Goal: Navigation & Orientation: Find specific page/section

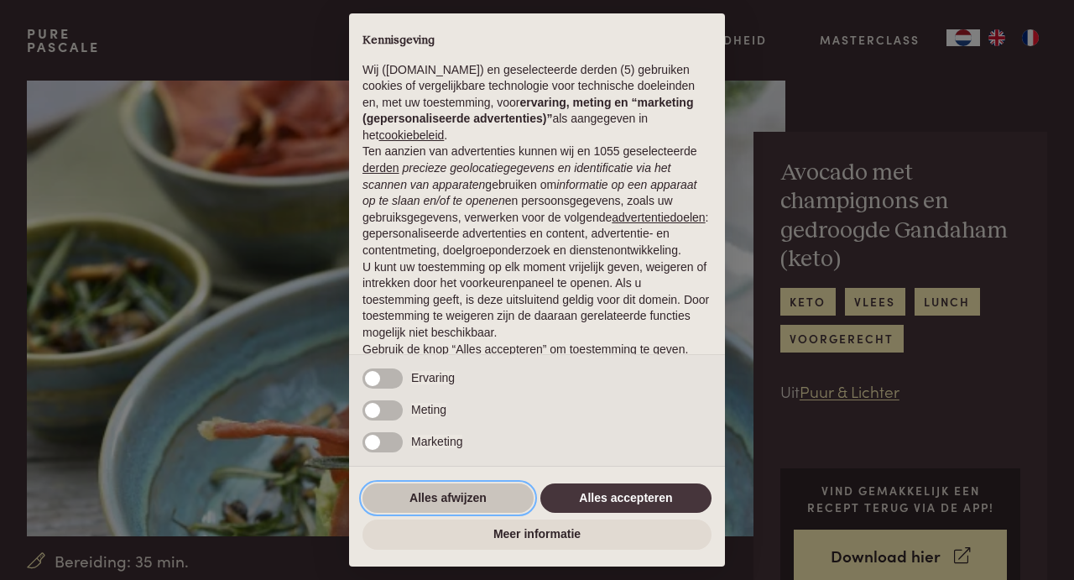
click at [445, 501] on button "Alles afwijzen" at bounding box center [448, 498] width 171 height 30
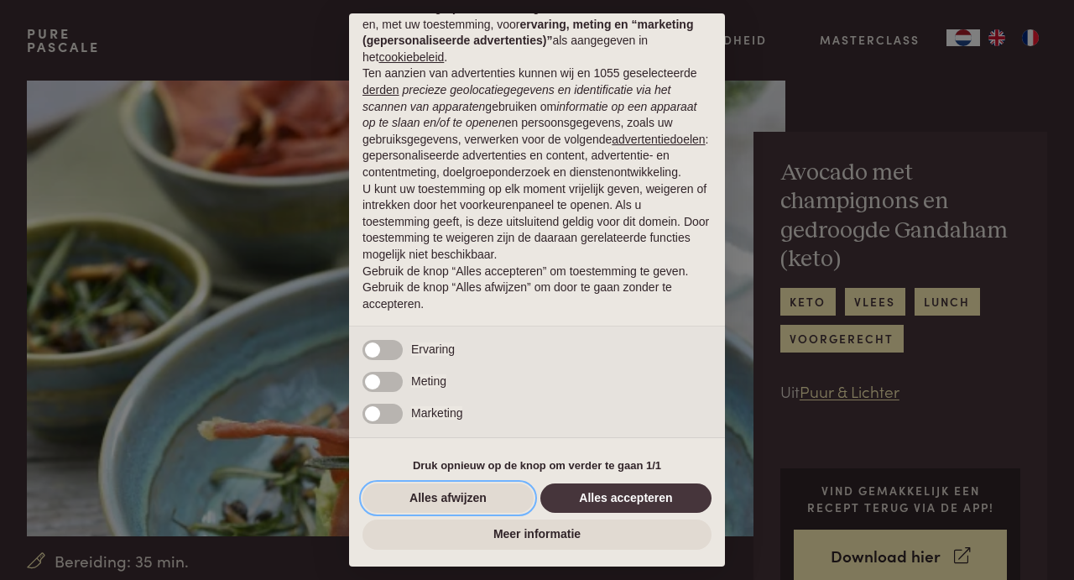
click at [445, 501] on button "Alles afwijzen" at bounding box center [448, 498] width 171 height 30
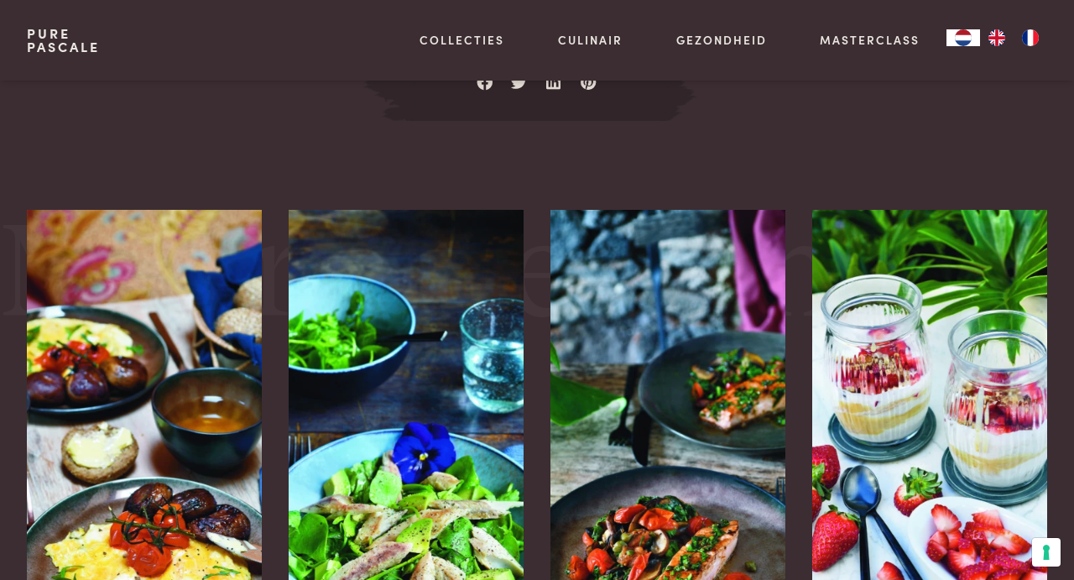
scroll to position [2022, 0]
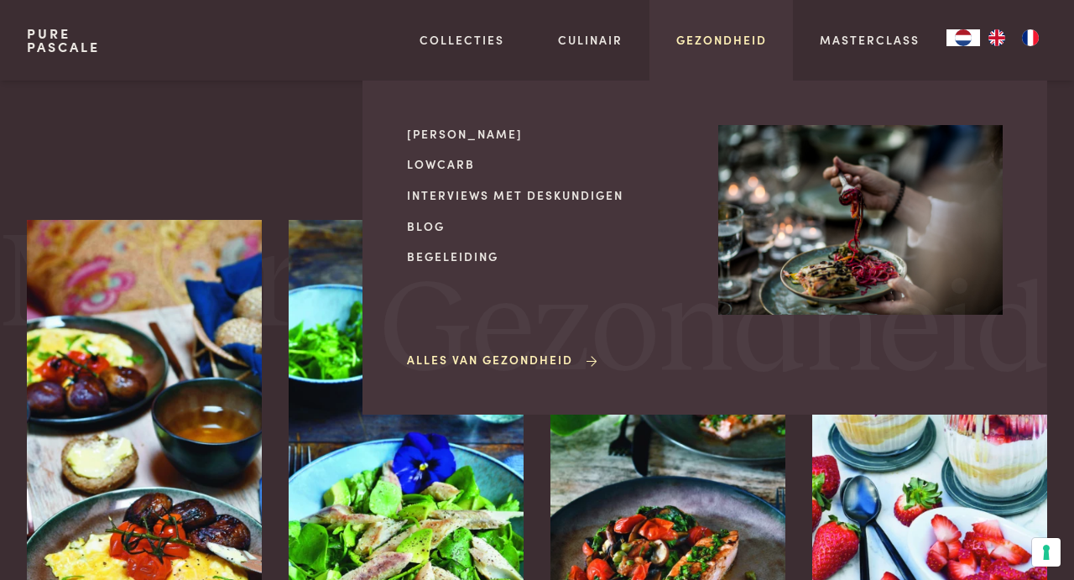
click at [749, 45] on link "Gezondheid" at bounding box center [722, 40] width 91 height 18
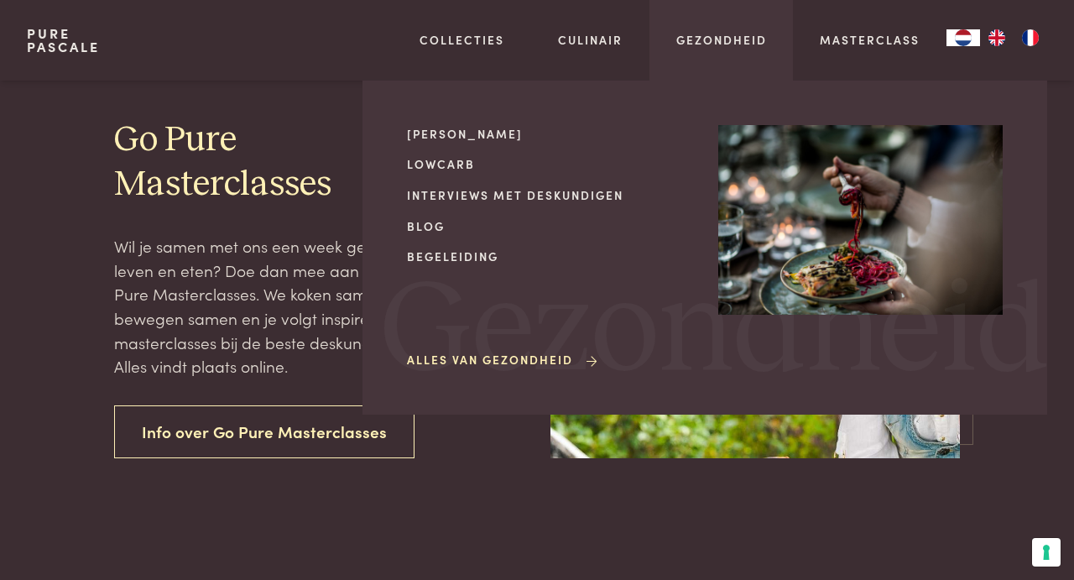
scroll to position [403, 0]
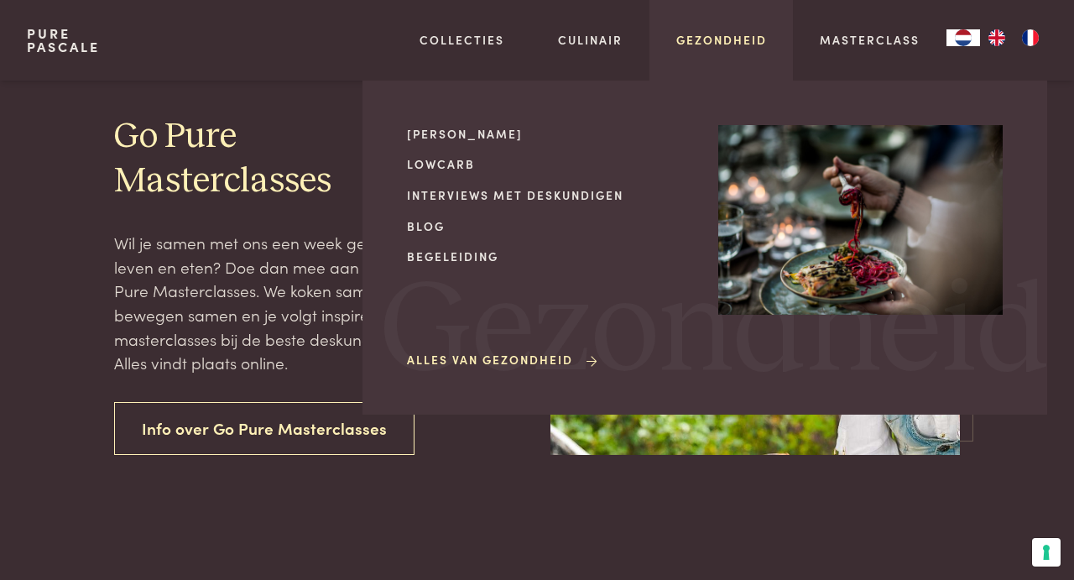
click at [721, 41] on link "Gezondheid" at bounding box center [722, 40] width 91 height 18
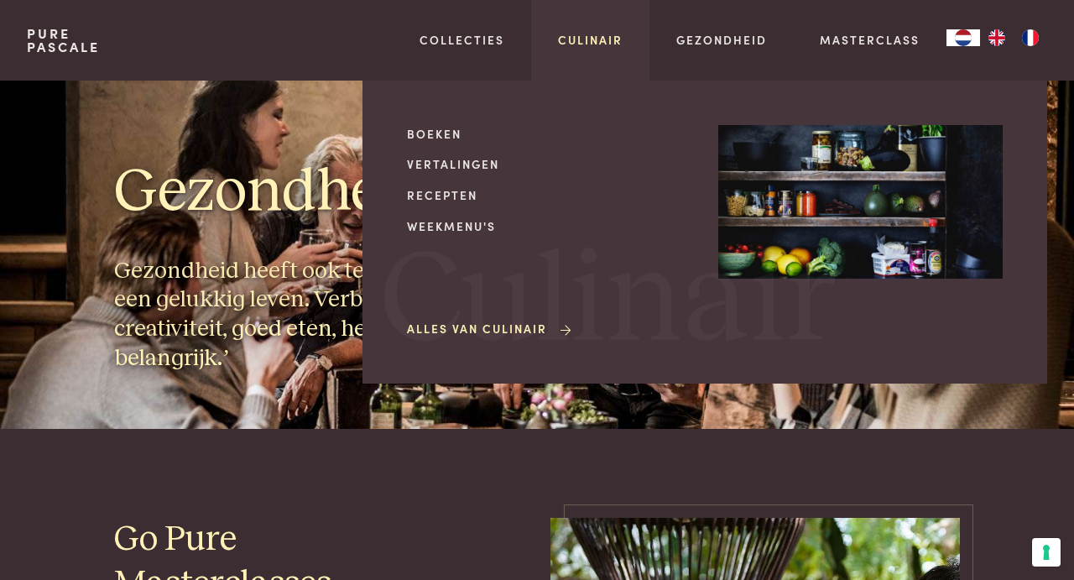
click at [591, 32] on link "Culinair" at bounding box center [590, 40] width 65 height 18
